Goal: Information Seeking & Learning: Learn about a topic

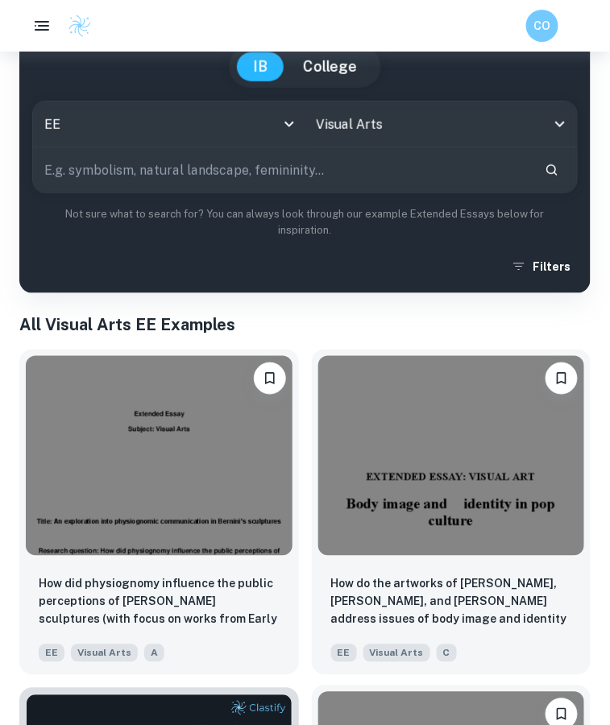
scroll to position [110, 0]
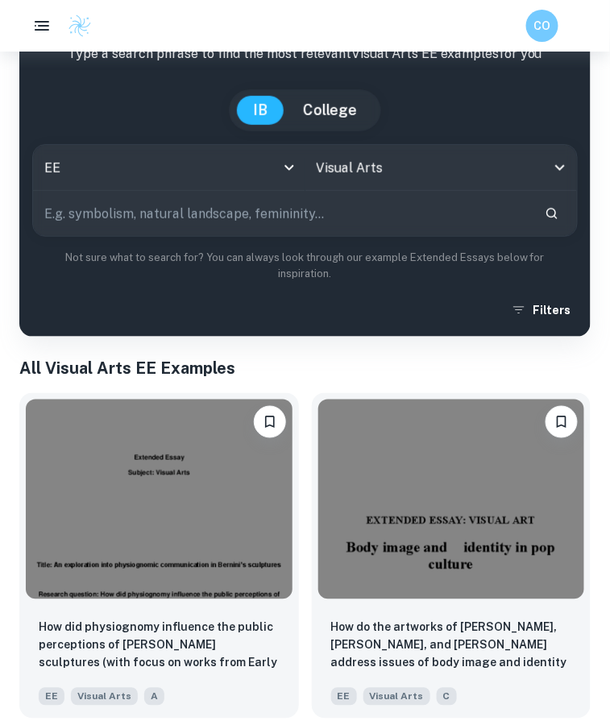
click at [311, 219] on input "text" at bounding box center [282, 213] width 499 height 45
type input "AI"
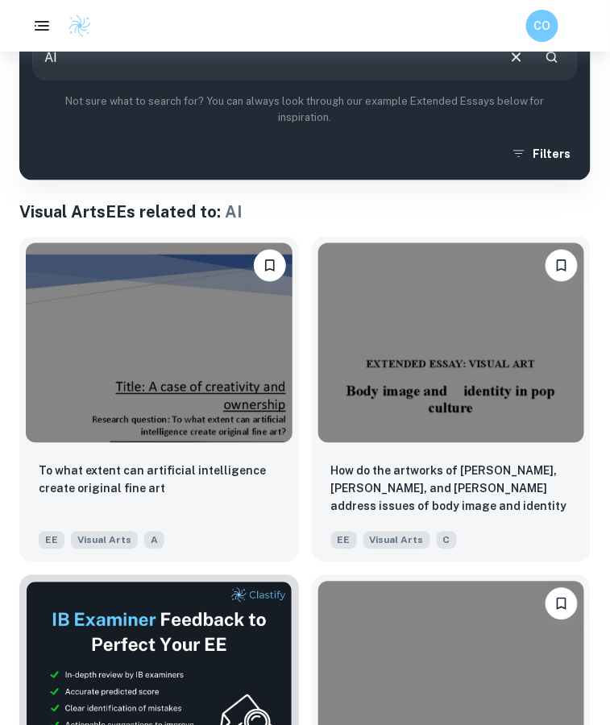
scroll to position [269, 0]
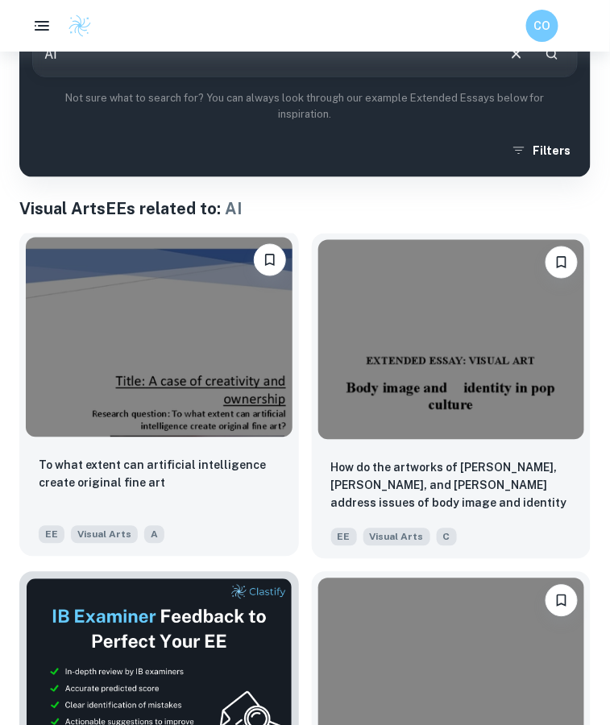
click at [158, 442] on div at bounding box center [159, 337] width 280 height 213
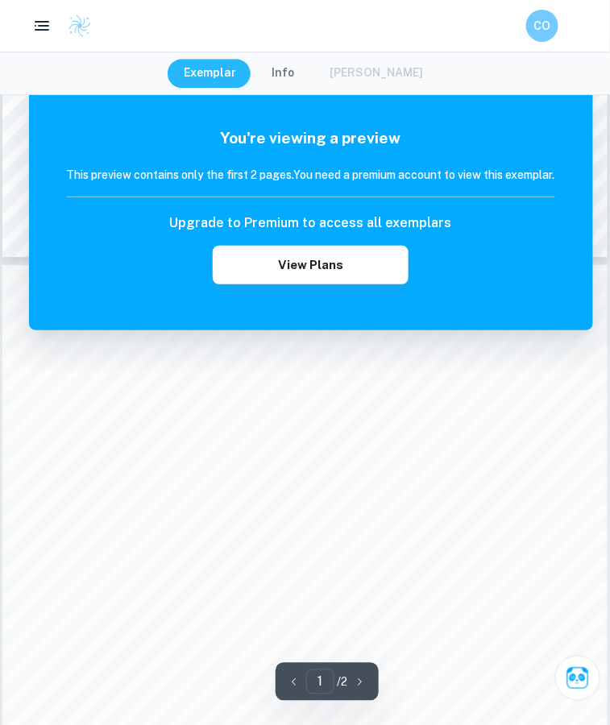
scroll to position [706, 0]
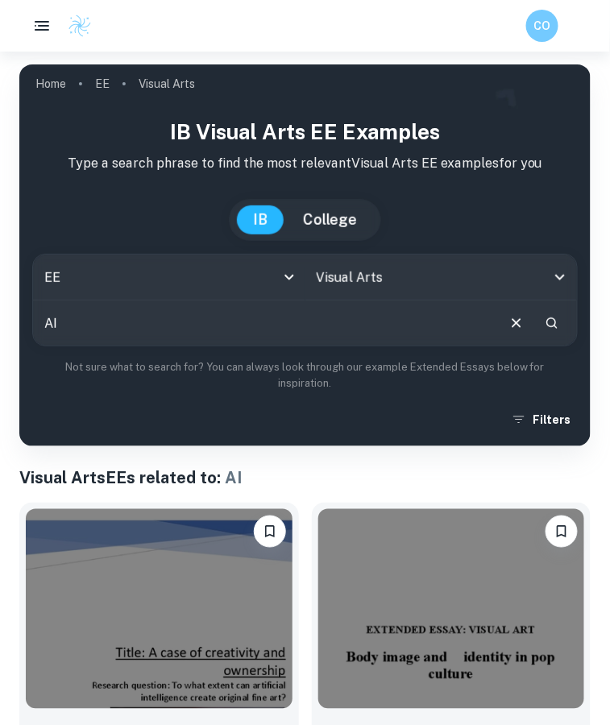
click at [150, 321] on input "AI" at bounding box center [264, 323] width 462 height 45
type input "A"
type input "extent"
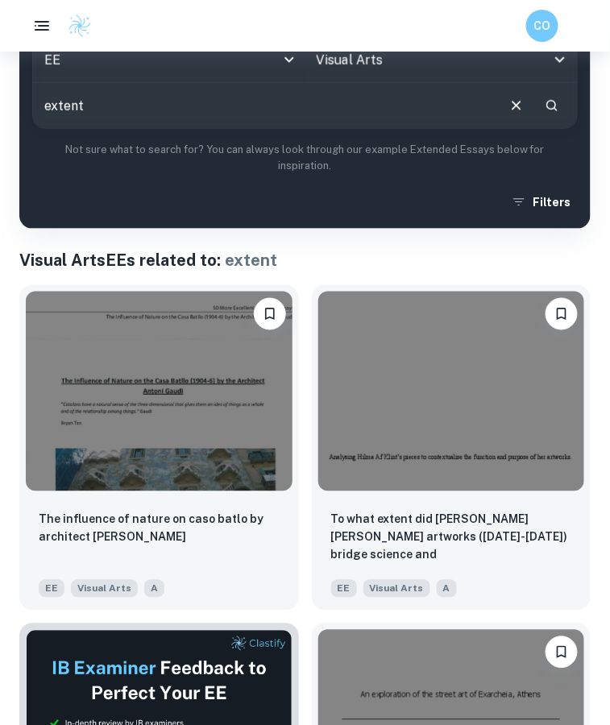
scroll to position [218, 0]
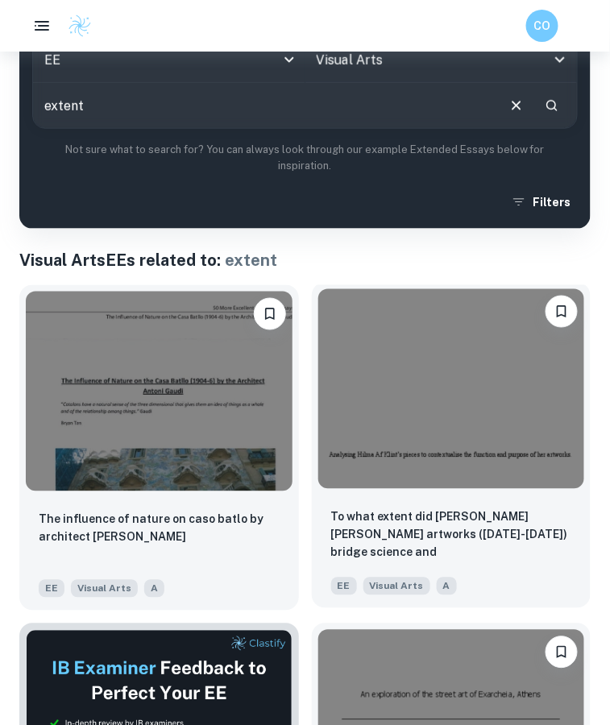
click at [488, 507] on div "To what extent did [PERSON_NAME] [PERSON_NAME] artworks ([DATE]-[DATE]) bridge …" at bounding box center [452, 552] width 280 height 113
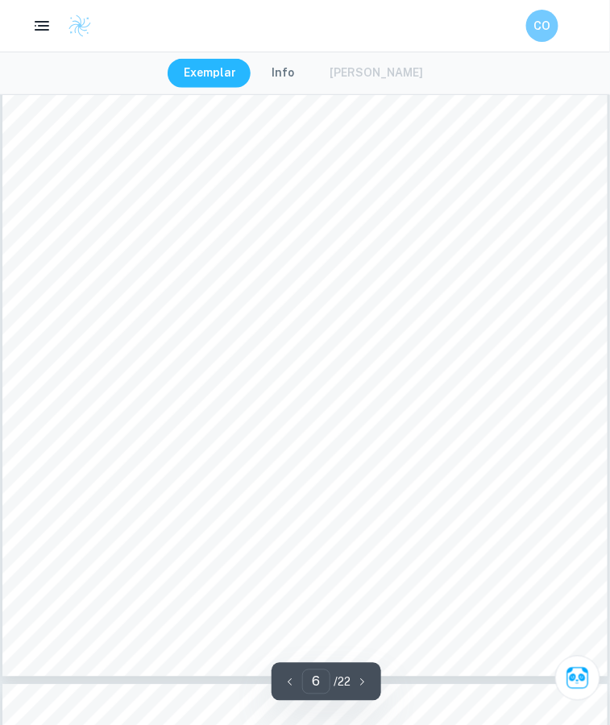
type input "7"
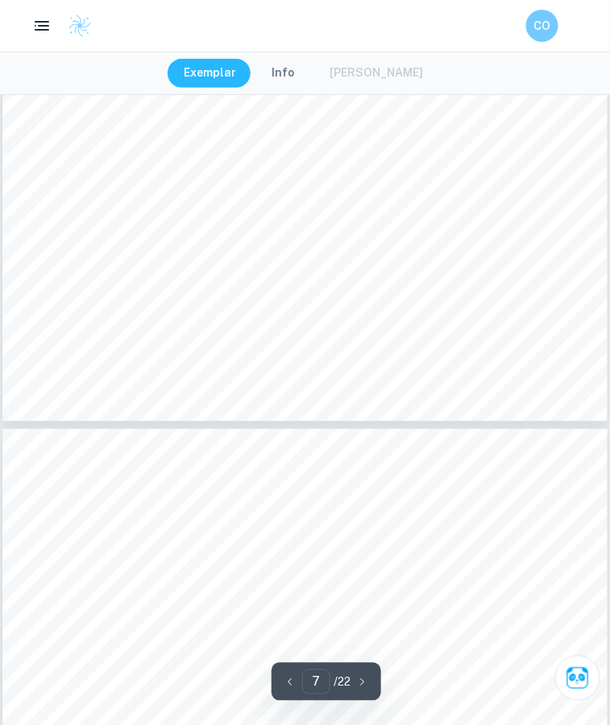
scroll to position [5411, 0]
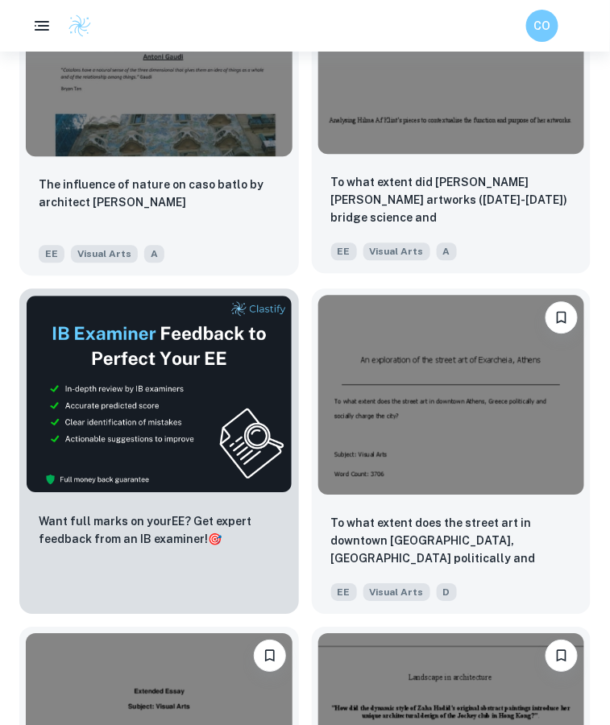
scroll to position [551, 0]
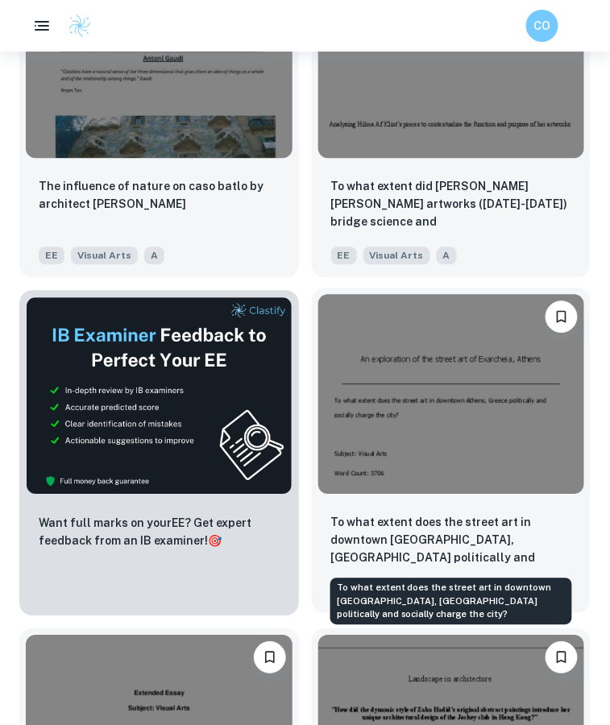
click at [444, 531] on p "To what extent does the street art in downtown [GEOGRAPHIC_DATA], [GEOGRAPHIC_D…" at bounding box center [451, 540] width 241 height 55
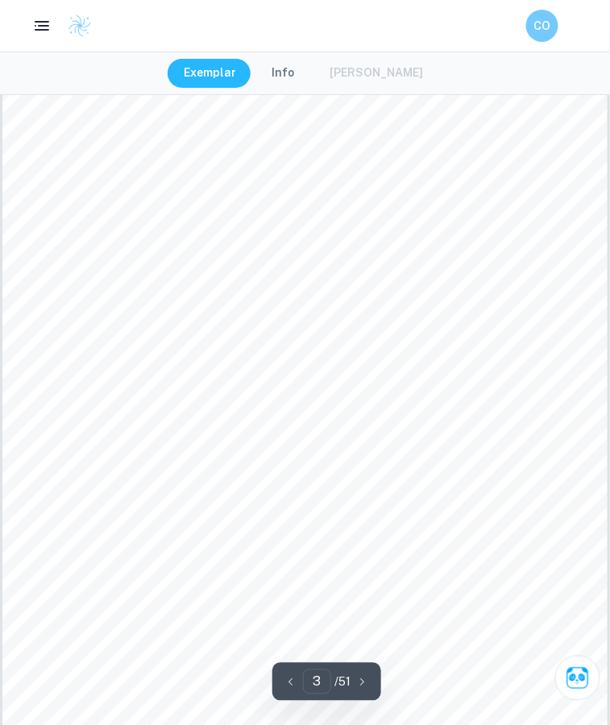
scroll to position [2135, 0]
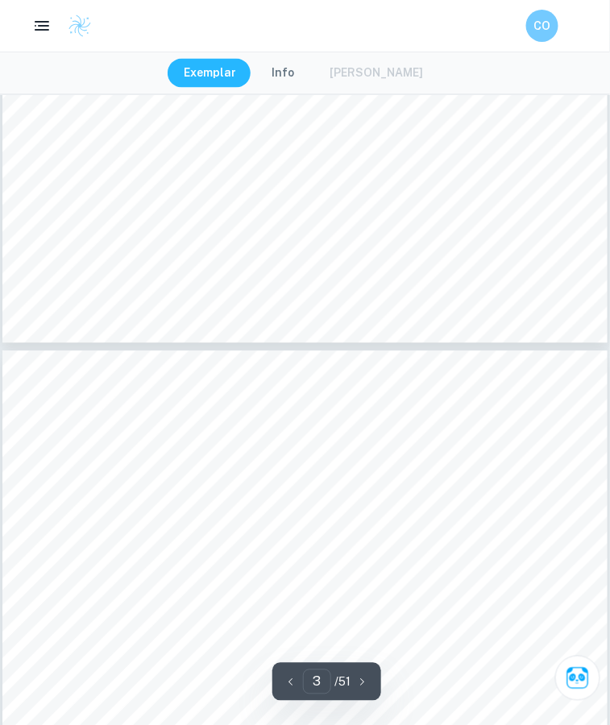
type input "4"
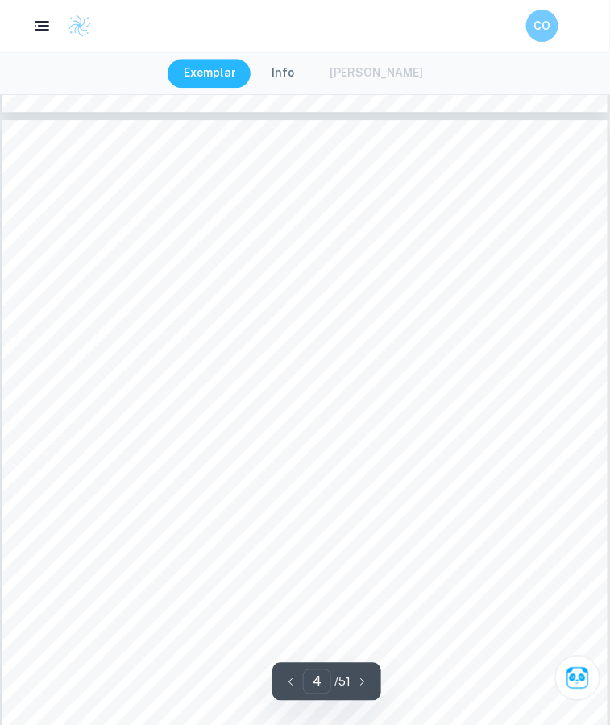
scroll to position [2779, 0]
click at [295, 73] on button "Info" at bounding box center [282, 73] width 55 height 29
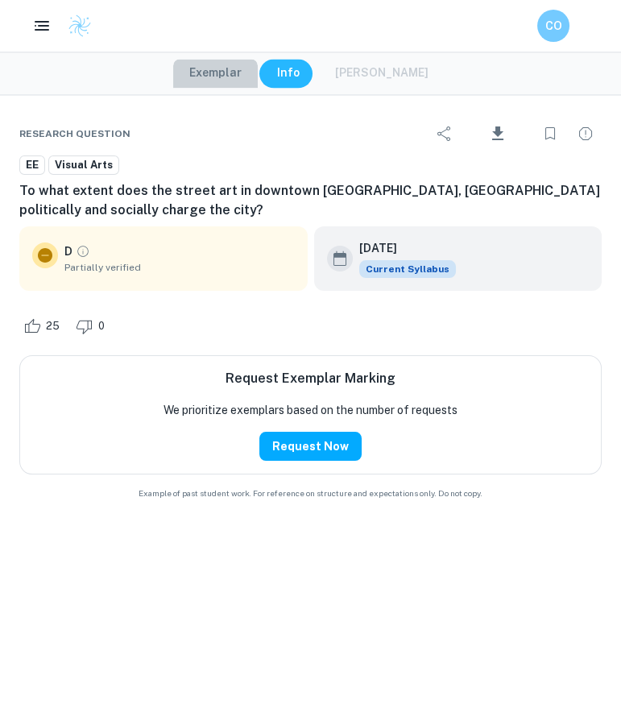
click at [241, 73] on button "Exemplar" at bounding box center [215, 73] width 85 height 29
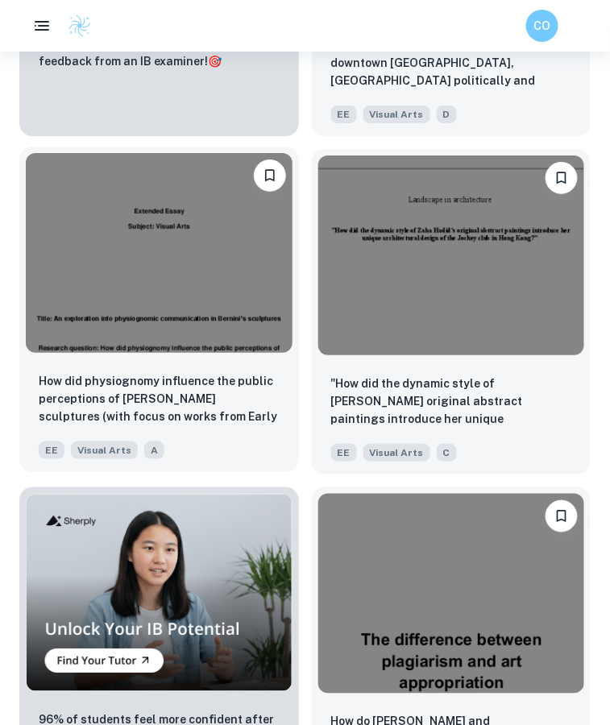
scroll to position [1028, 0]
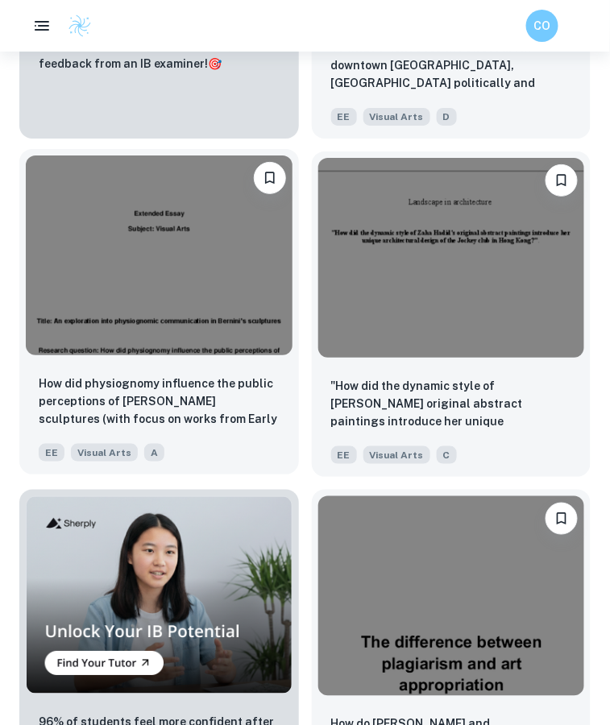
click at [200, 342] on img at bounding box center [159, 256] width 267 height 200
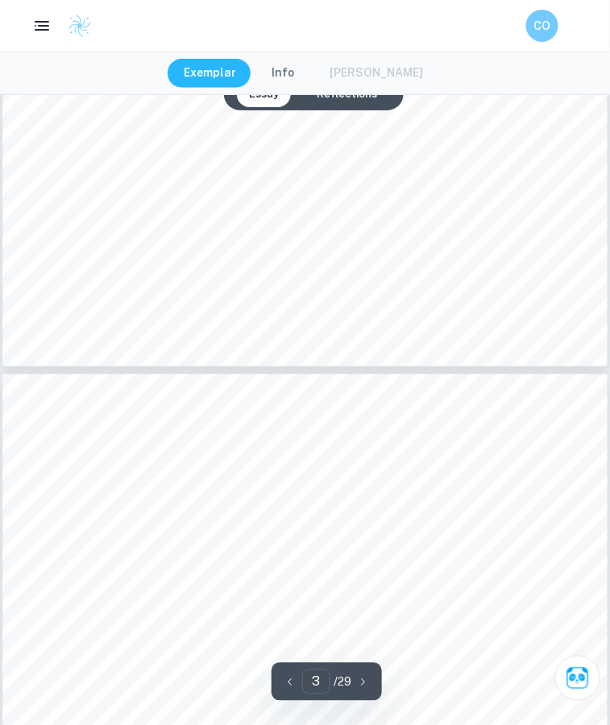
scroll to position [2306, 0]
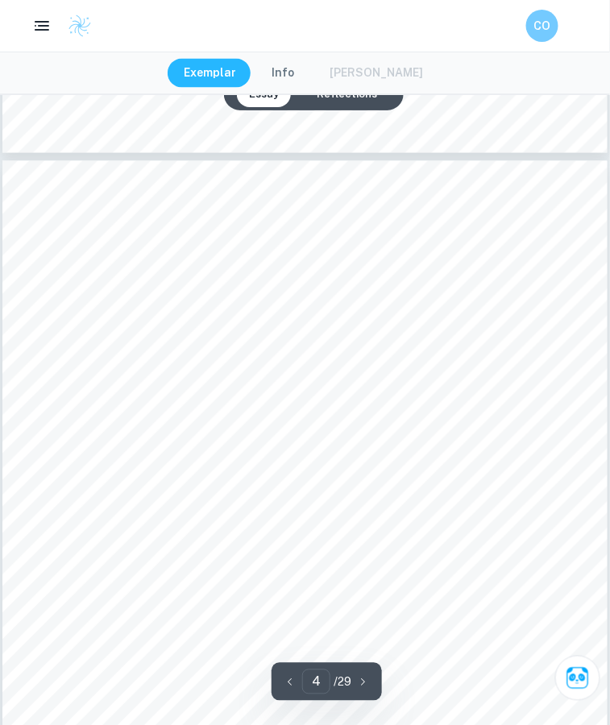
type input "3"
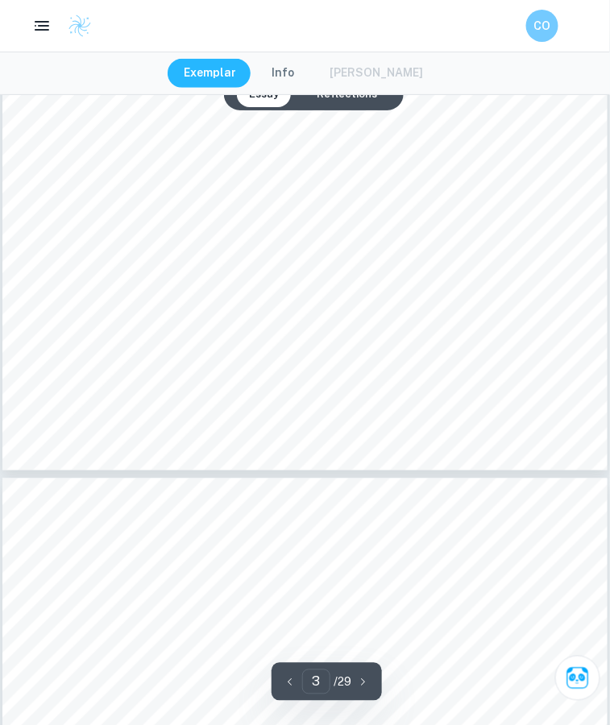
scroll to position [2199, 0]
